Goal: Contribute content: Add original content to the website for others to see

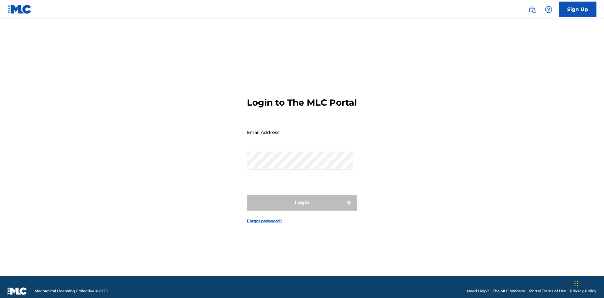
scroll to position [8, 0]
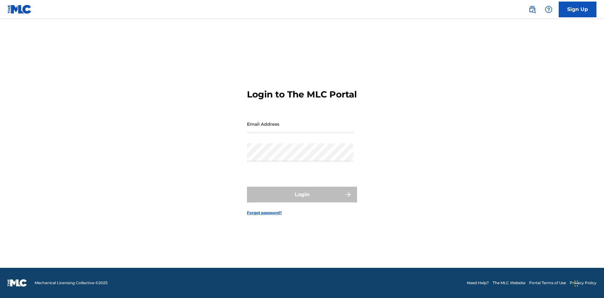
click at [300, 129] on input "Email Address" at bounding box center [300, 124] width 106 height 18
type input "[EMAIL_ADDRESS][DOMAIN_NAME]"
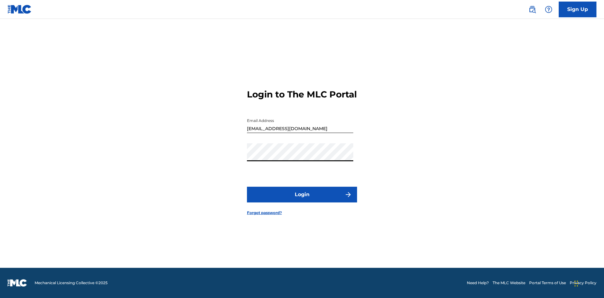
click at [302, 200] on button "Login" at bounding box center [302, 195] width 110 height 16
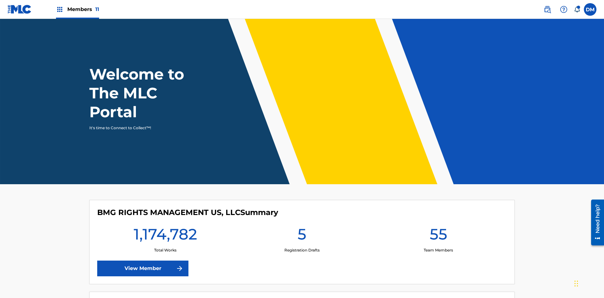
click at [77, 9] on span "Members 11" at bounding box center [83, 9] width 32 height 7
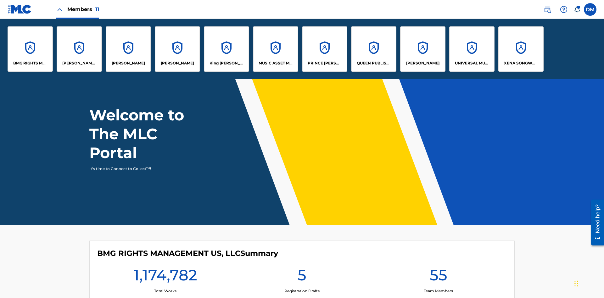
click at [472, 63] on p "UNIVERSAL MUSIC PUB GROUP" at bounding box center [472, 63] width 34 height 6
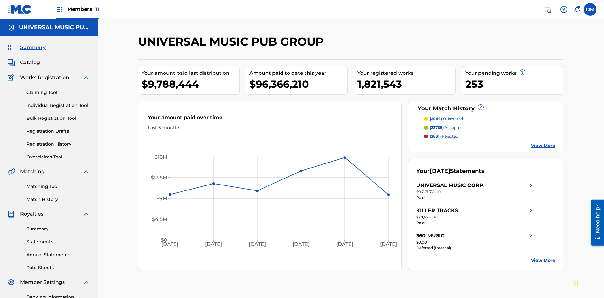
click at [58, 102] on link "Individual Registration Tool" at bounding box center [58, 105] width 64 height 7
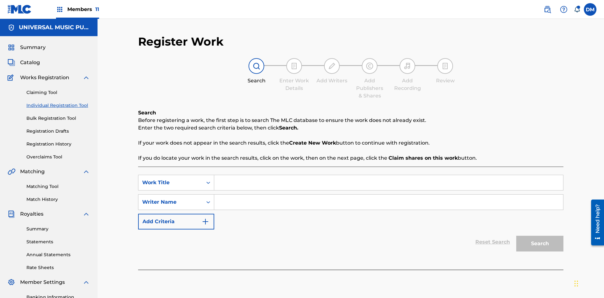
click at [389, 175] on input "Search Form" at bounding box center [388, 182] width 349 height 15
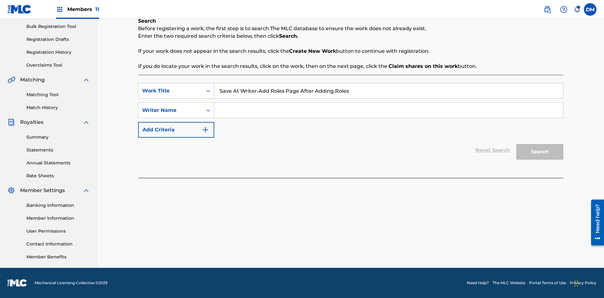
type input "Save At Writer-Add Roles Page After Adding Roles"
click at [389, 111] on input "Search Form" at bounding box center [388, 110] width 349 height 15
type input "QWERTYUIOP"
click at [540, 152] on button "Search" at bounding box center [540, 152] width 47 height 16
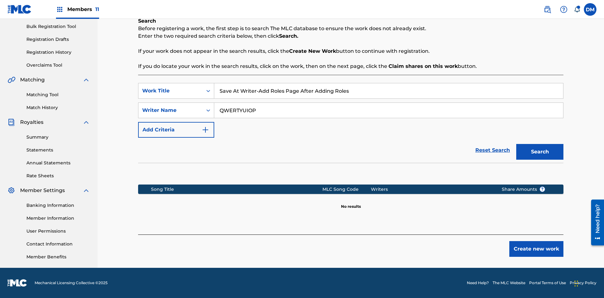
click at [537, 249] on button "Create new work" at bounding box center [537, 249] width 54 height 16
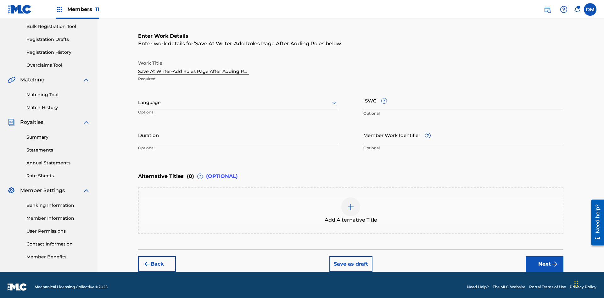
click at [238, 131] on input "Duration" at bounding box center [238, 135] width 200 height 18
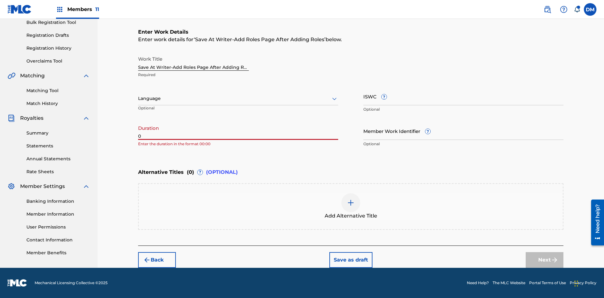
click at [238, 131] on input "0" at bounding box center [238, 131] width 200 height 18
type input "00:00"
click at [335, 99] on icon at bounding box center [335, 99] width 8 height 8
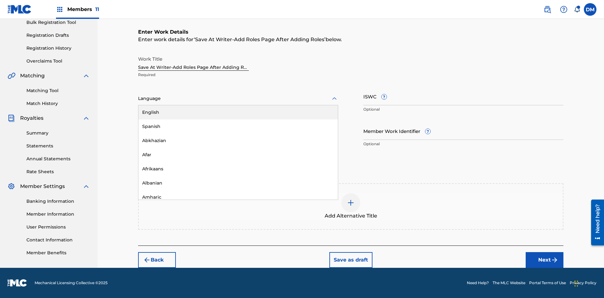
click at [238, 155] on div "Afar" at bounding box center [239, 155] width 200 height 14
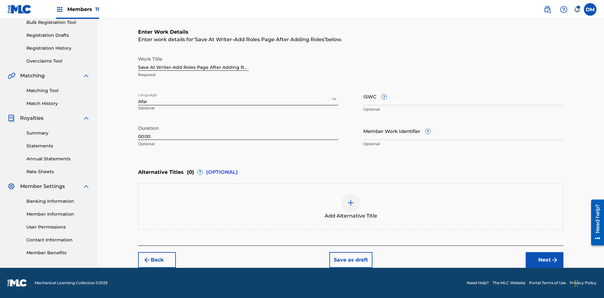
click at [464, 131] on input "Member Work Identifier ?" at bounding box center [464, 131] width 200 height 18
type input "[PHONE_NUMBER]"
click at [464, 96] on input "ISWC ?" at bounding box center [464, 97] width 200 height 18
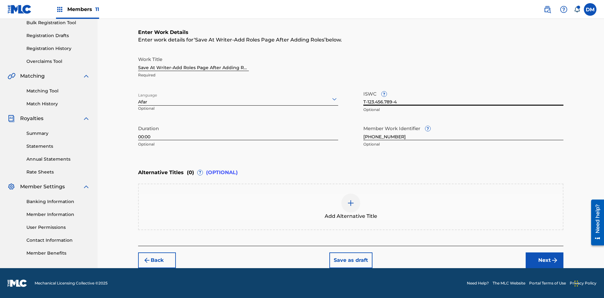
type input "T-123.456.789-4"
click at [351, 207] on img at bounding box center [351, 204] width 8 height 8
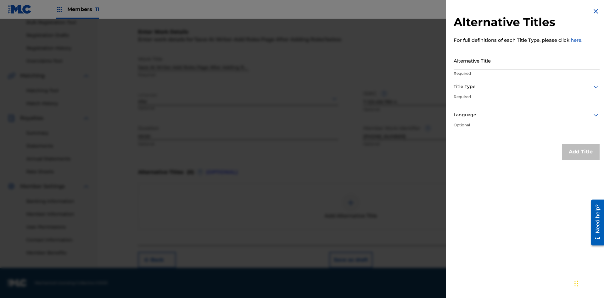
click at [527, 60] on input "Alternative Title" at bounding box center [527, 61] width 146 height 18
type input "Alt Title"
click at [527, 87] on div at bounding box center [527, 87] width 146 height 8
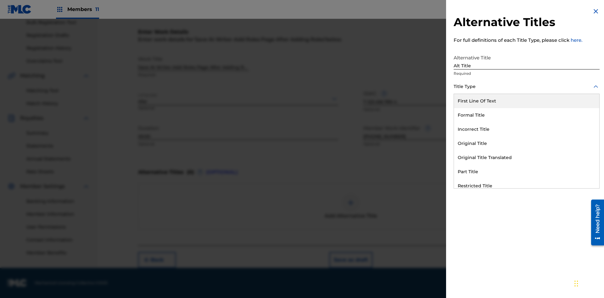
click at [527, 144] on div "Original Title" at bounding box center [526, 144] width 145 height 14
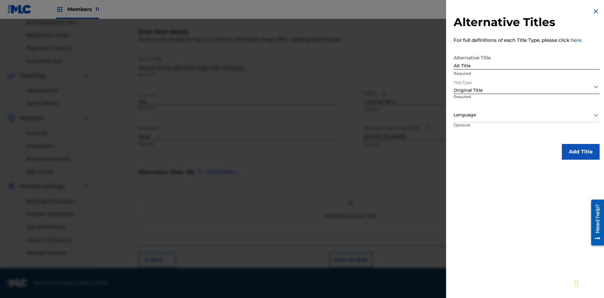
click at [527, 115] on div at bounding box center [527, 115] width 146 height 8
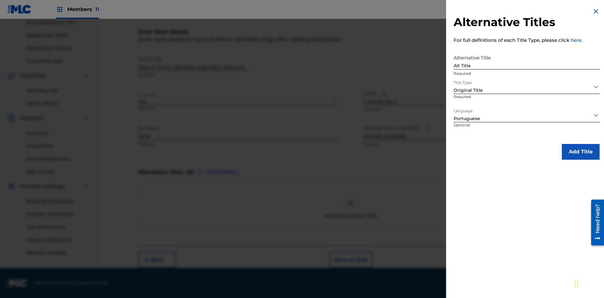
click at [581, 152] on button "Add Title" at bounding box center [581, 152] width 38 height 16
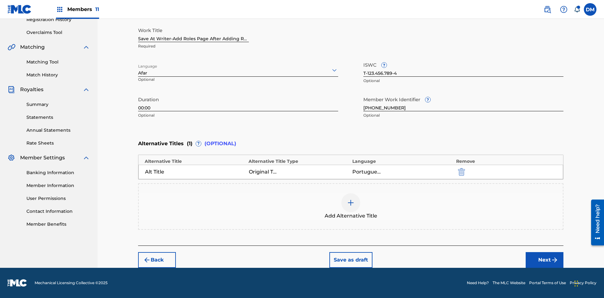
click at [545, 260] on button "Next" at bounding box center [545, 261] width 38 height 16
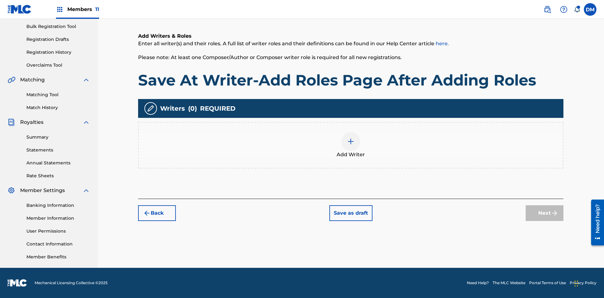
scroll to position [92, 0]
click at [351, 145] on img at bounding box center [351, 142] width 8 height 8
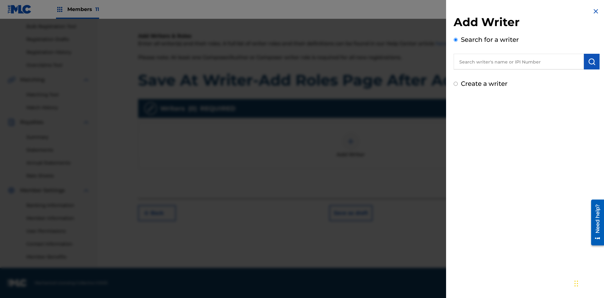
click at [519, 62] on input "text" at bounding box center [519, 62] width 130 height 16
type input "[PERSON_NAME]"
click at [592, 62] on img "submit" at bounding box center [592, 62] width 8 height 8
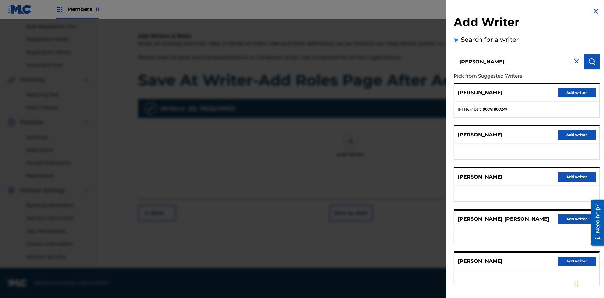
click at [577, 93] on button "Add writer" at bounding box center [577, 92] width 38 height 9
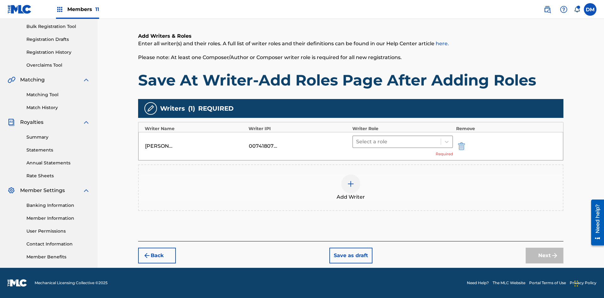
click at [357, 142] on input "text" at bounding box center [356, 142] width 1 height 8
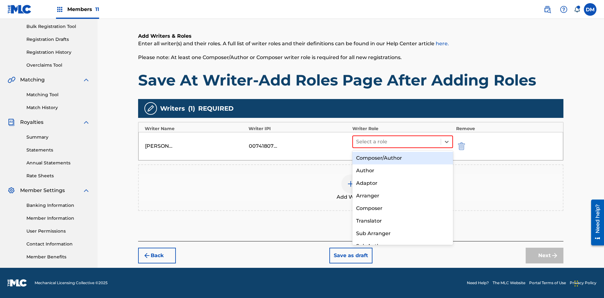
click at [403, 208] on div "Composer" at bounding box center [403, 208] width 101 height 13
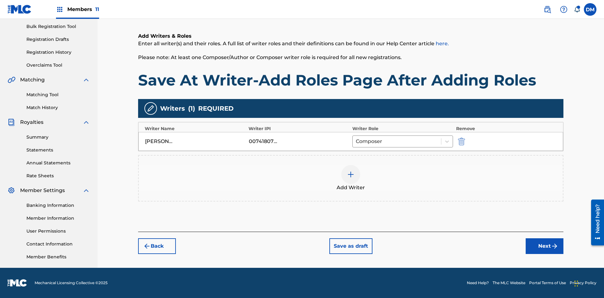
click at [351, 247] on button "Save as draft" at bounding box center [351, 247] width 43 height 16
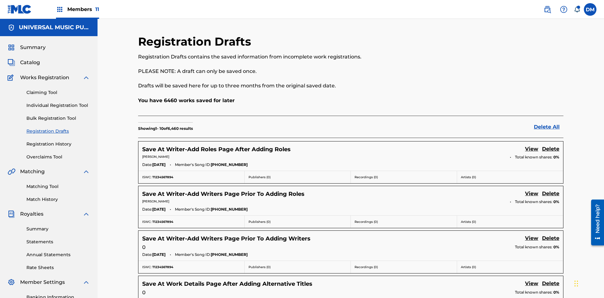
click at [532, 145] on link "View" at bounding box center [531, 149] width 13 height 9
